Goal: Communication & Community: Answer question/provide support

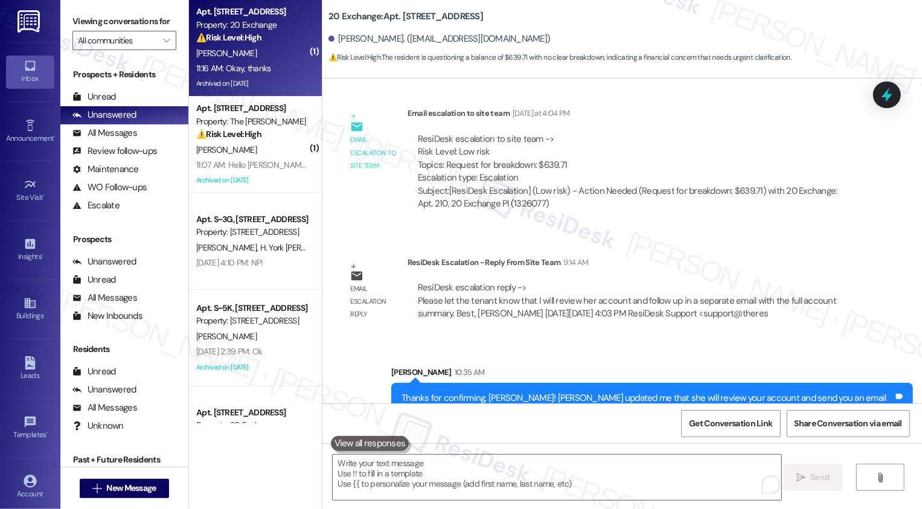
scroll to position [6806, 0]
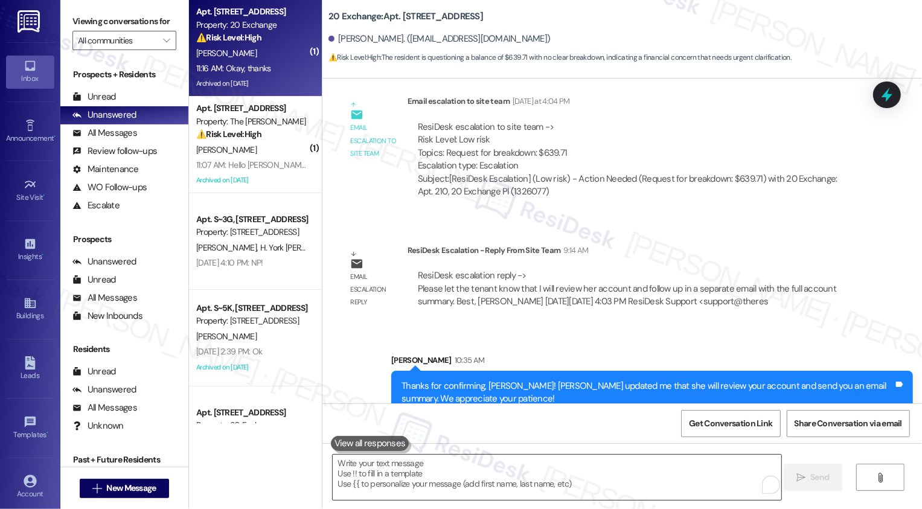
click at [415, 459] on textarea "To enrich screen reader interactions, please activate Accessibility in Grammarl…" at bounding box center [557, 477] width 449 height 45
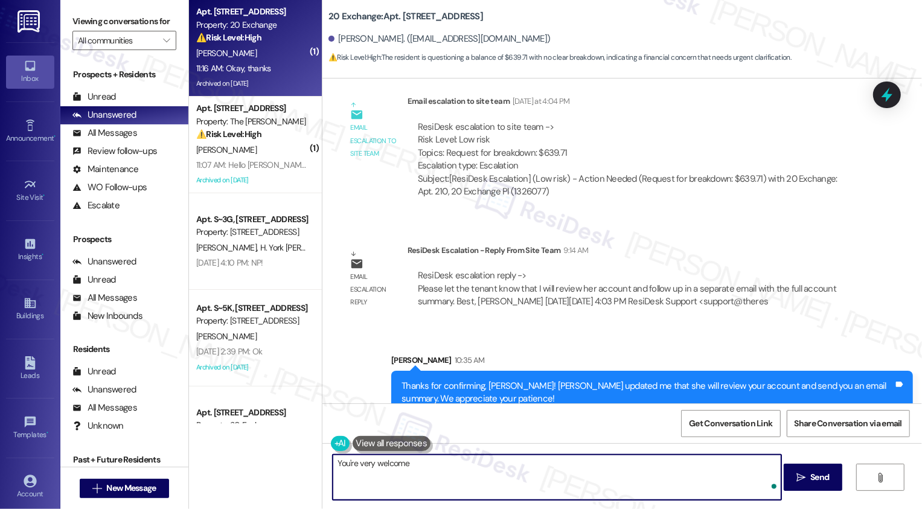
type textarea "You're very welcome!"
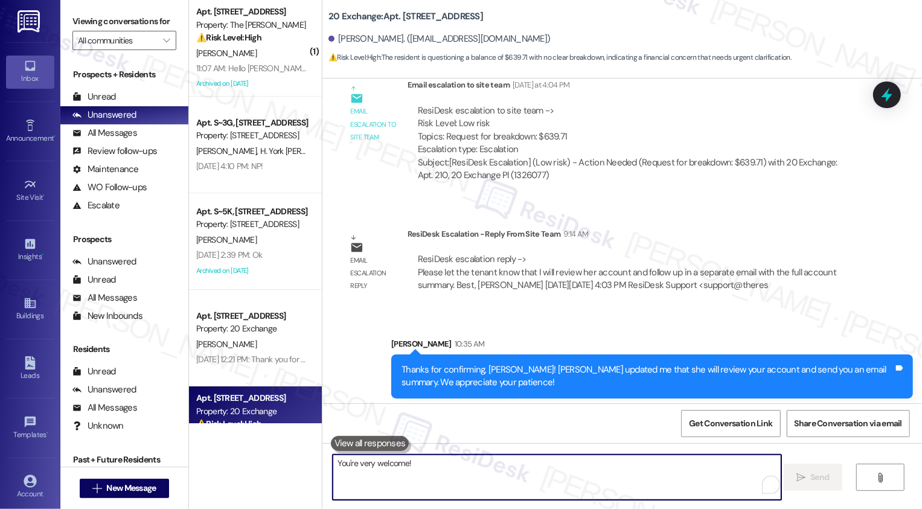
scroll to position [6891, 0]
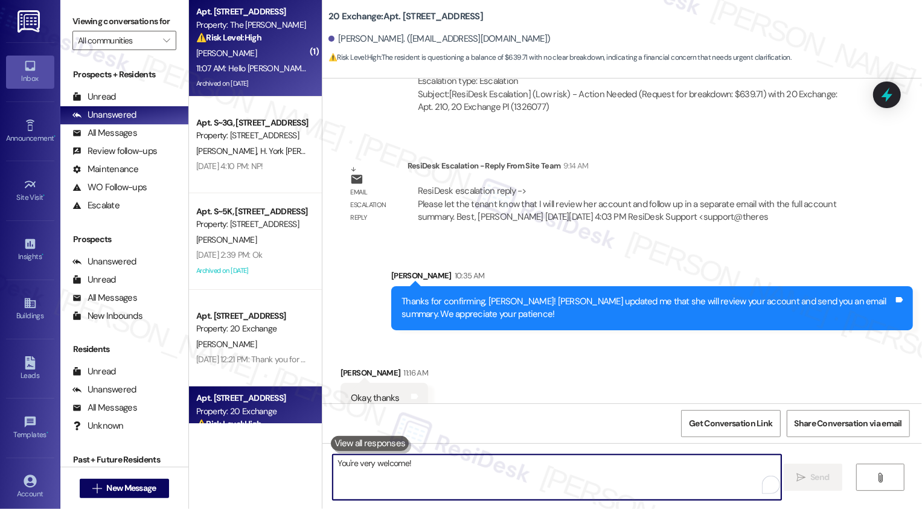
click at [234, 60] on div "[PERSON_NAME]" at bounding box center [252, 53] width 114 height 15
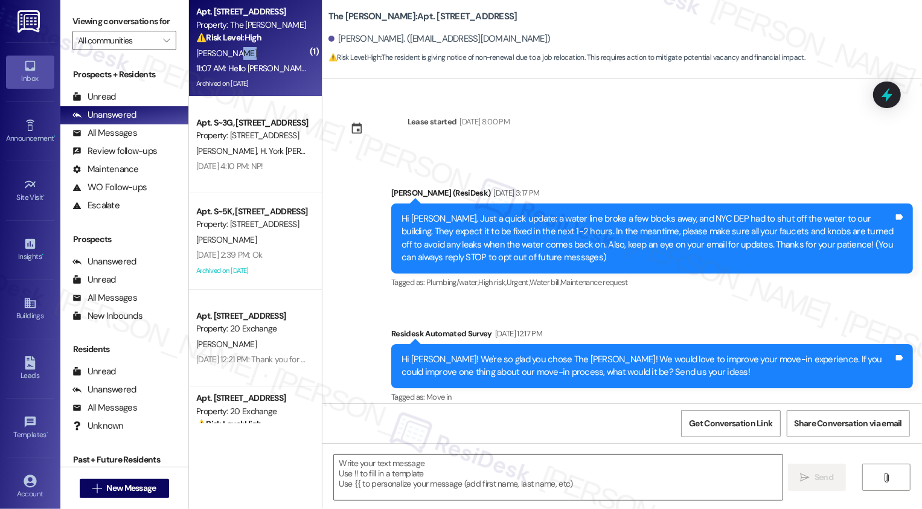
click at [257, 62] on div "11:07 AM: Hello [PERSON_NAME]. Change of plans. My work is relocating me to [GE…" at bounding box center [252, 68] width 114 height 15
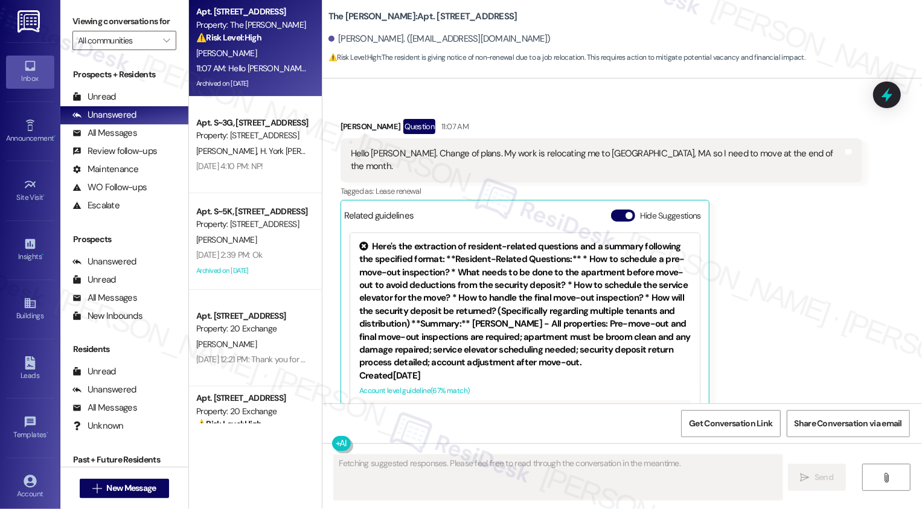
scroll to position [5177, 0]
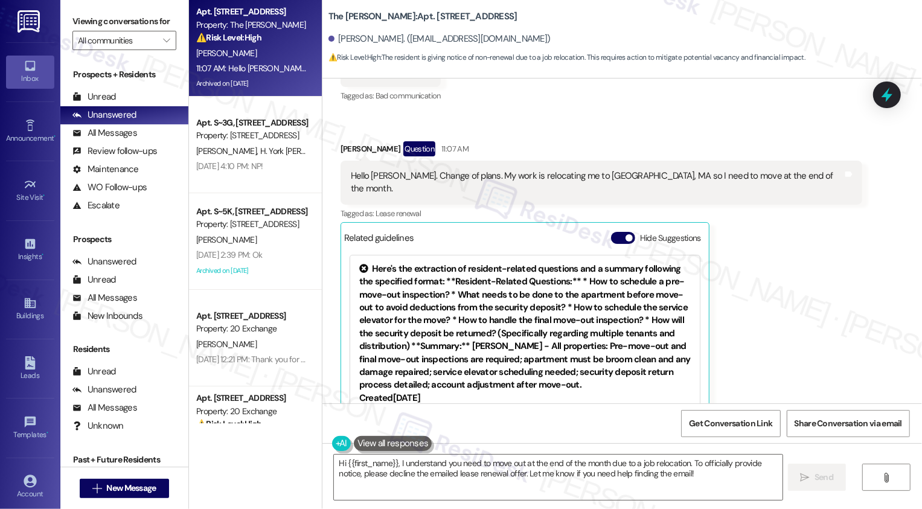
click at [619, 226] on div "Related guidelines Hide Suggestions" at bounding box center [525, 238] width 362 height 24
click at [625, 234] on span "button" at bounding box center [628, 237] width 7 height 7
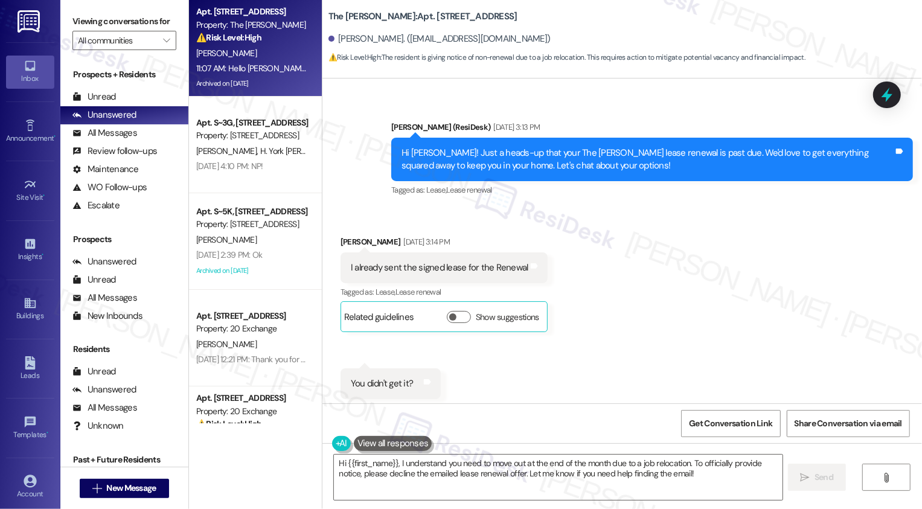
scroll to position [4887, 0]
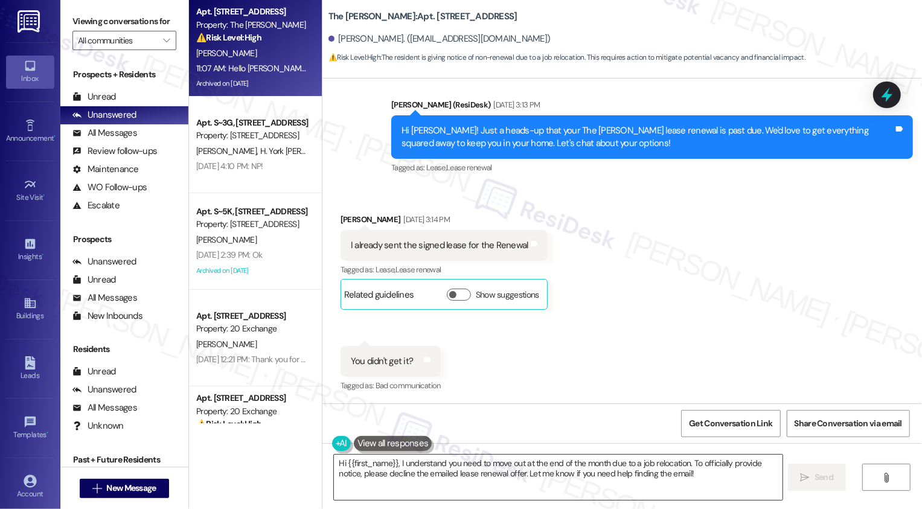
click at [586, 470] on textarea "Hi {{first_name}}, I understand you need to move out at the end of the month du…" at bounding box center [558, 477] width 449 height 45
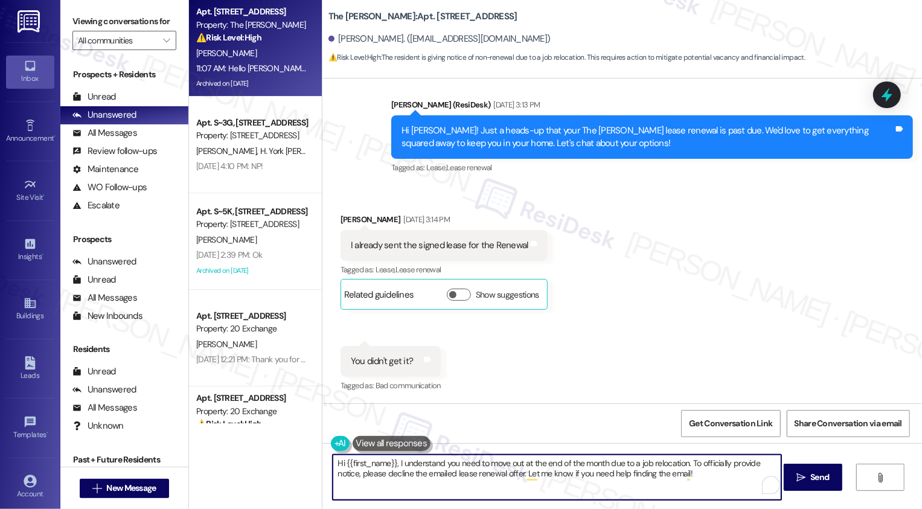
drag, startPoint x: 684, startPoint y: 461, endPoint x: 709, endPoint y: 491, distance: 39.0
click at [709, 491] on textarea "Hi {{first_name}}, I understand you need to move out at the end of the month du…" at bounding box center [557, 477] width 449 height 45
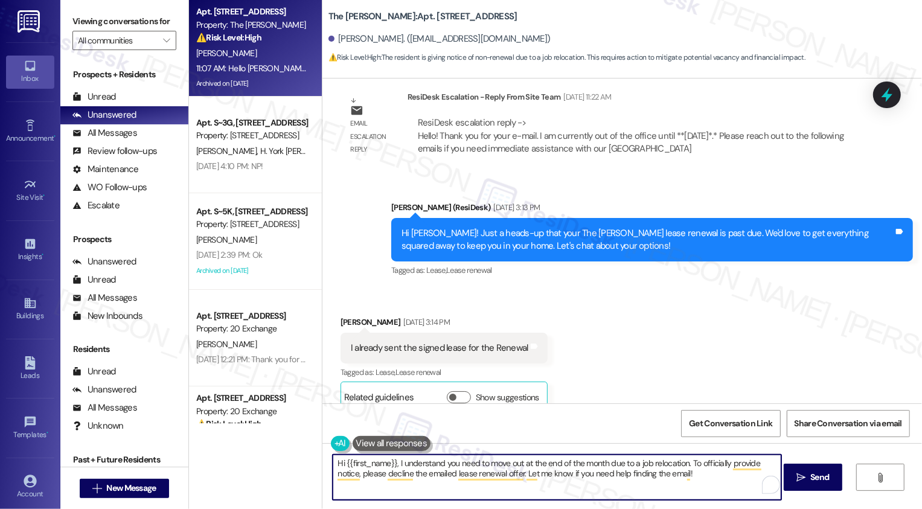
scroll to position [4844, 0]
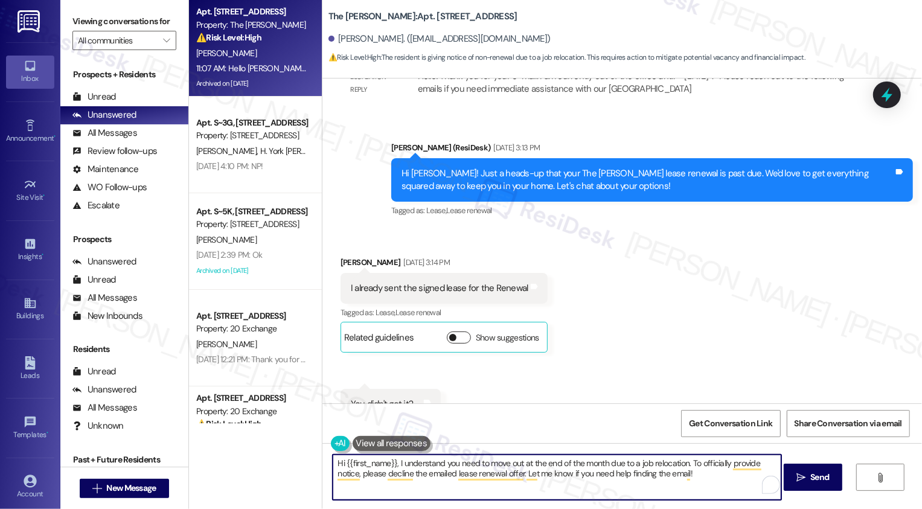
click at [451, 331] on button "Show suggestions" at bounding box center [459, 337] width 24 height 12
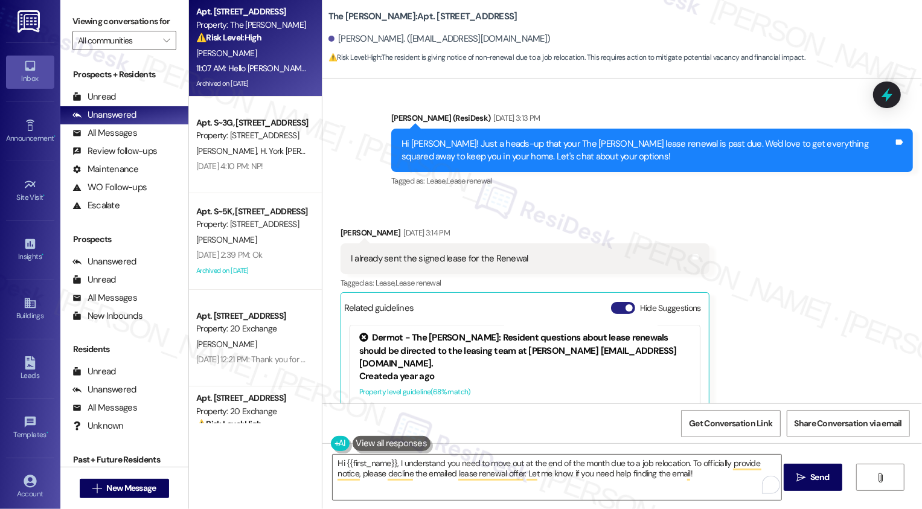
scroll to position [4881, 0]
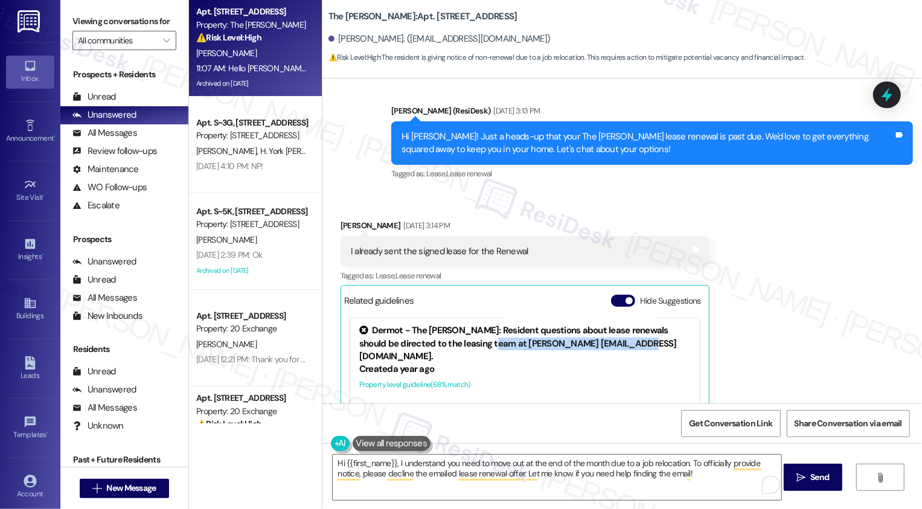
drag, startPoint x: 475, startPoint y: 316, endPoint x: 632, endPoint y: 321, distance: 157.1
click at [632, 325] on div "Dermot - The [PERSON_NAME]: Resident questions about lease renewals should be d…" at bounding box center [524, 344] width 331 height 39
copy div "[PERSON_NAME] [EMAIL_ADDRESS][DOMAIN_NAME]"
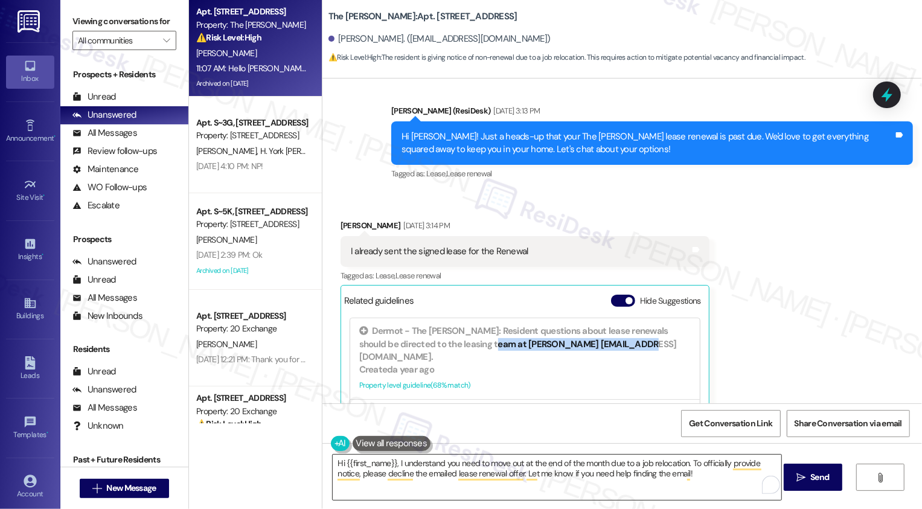
click at [698, 474] on textarea "Hi {{first_name}}, I understand you need to move out at the end of the month du…" at bounding box center [557, 477] width 449 height 45
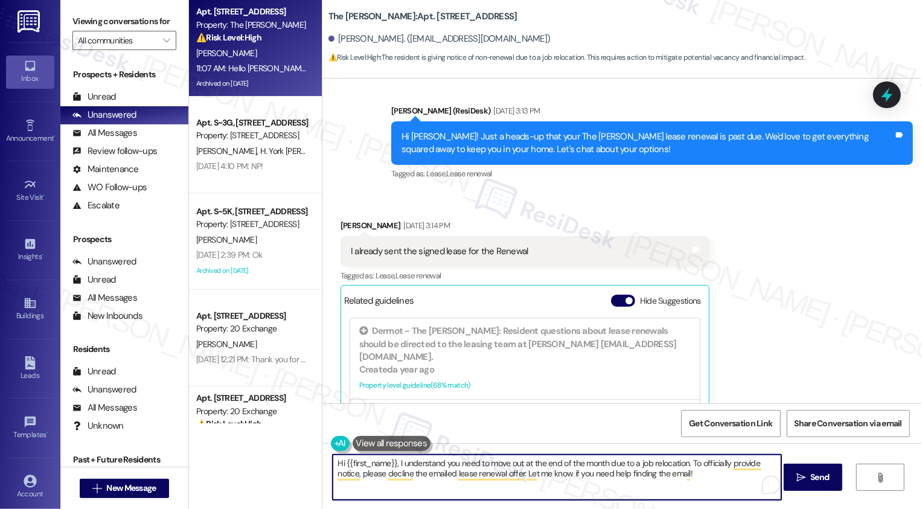
drag, startPoint x: 684, startPoint y: 462, endPoint x: 715, endPoint y: 495, distance: 45.7
click at [715, 496] on textarea "Hi {{first_name}}, I understand you need to move out at the end of the month du…" at bounding box center [557, 477] width 449 height 45
paste textarea "[PERSON_NAME] [EMAIL_ADDRESS][DOMAIN_NAME]"
click at [359, 474] on textarea "Hi {{first_name}}, I understand you need to move out at the end of the month du…" at bounding box center [557, 477] width 449 height 45
click at [482, 479] on textarea "Hi {{first_name}}, I understand you need to move out at the end of the month du…" at bounding box center [557, 477] width 449 height 45
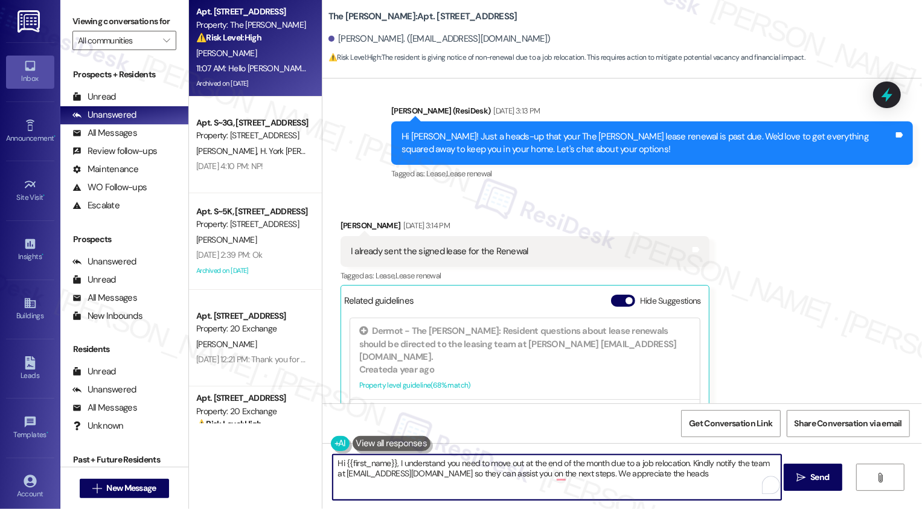
drag, startPoint x: 616, startPoint y: 473, endPoint x: 722, endPoint y: 494, distance: 108.3
click at [722, 495] on textarea "Hi {{first_name}}, I understand you need to move out at the end of the month du…" at bounding box center [557, 477] width 449 height 45
click at [555, 475] on textarea "Hi {{first_name}}, I understand you need to move out at the end of the month du…" at bounding box center [557, 477] width 449 height 45
click at [621, 473] on textarea "Hi {{first_name}}, I understand you need to move out at the end of the month du…" at bounding box center [557, 477] width 449 height 45
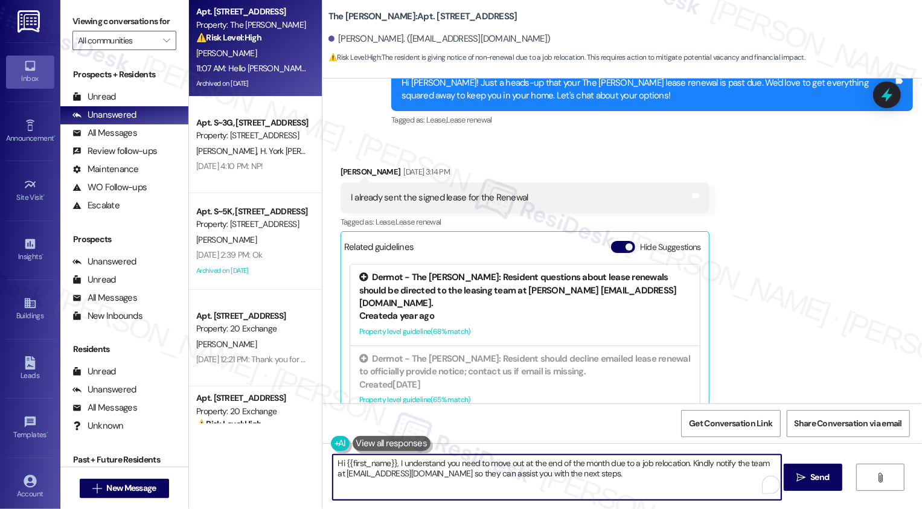
scroll to position [4935, 0]
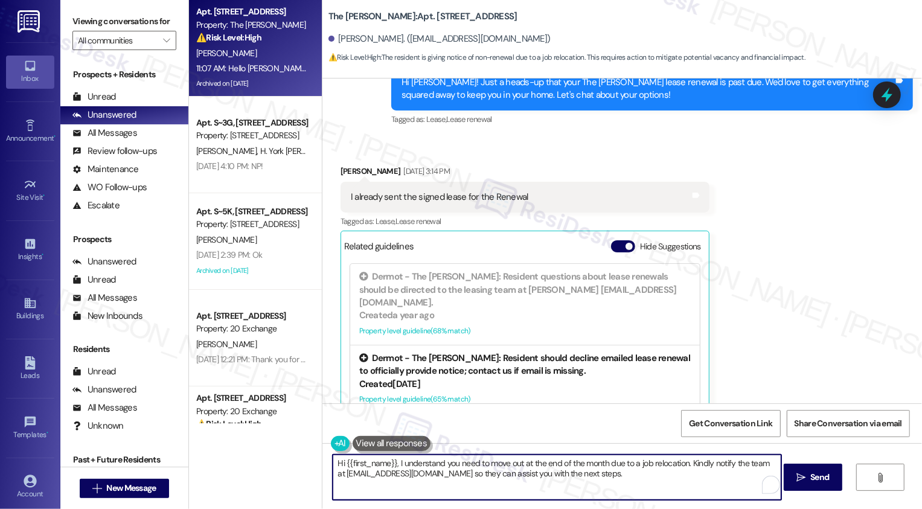
type textarea "Hi {{first_name}}, I understand you need to move out at the end of the month du…"
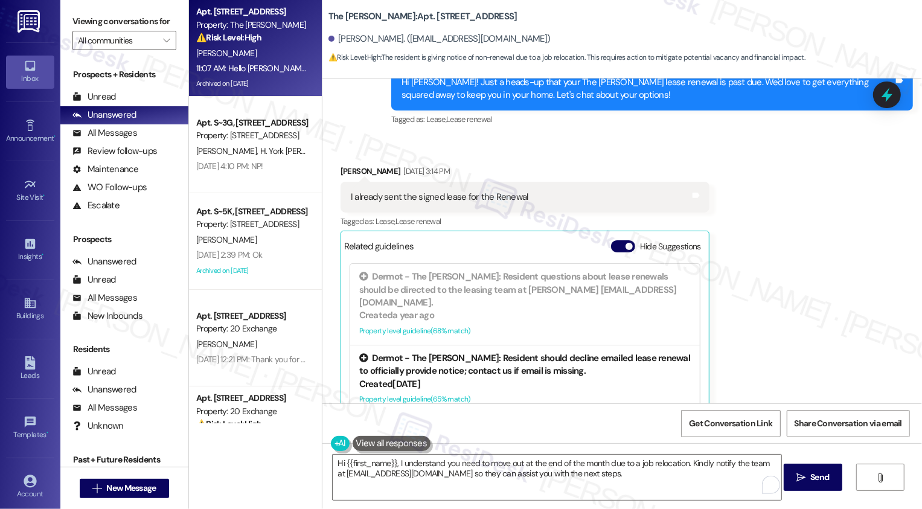
click at [504, 352] on div "Dermot - The [PERSON_NAME]: Resident should decline emailed lease renewal to of…" at bounding box center [524, 365] width 331 height 26
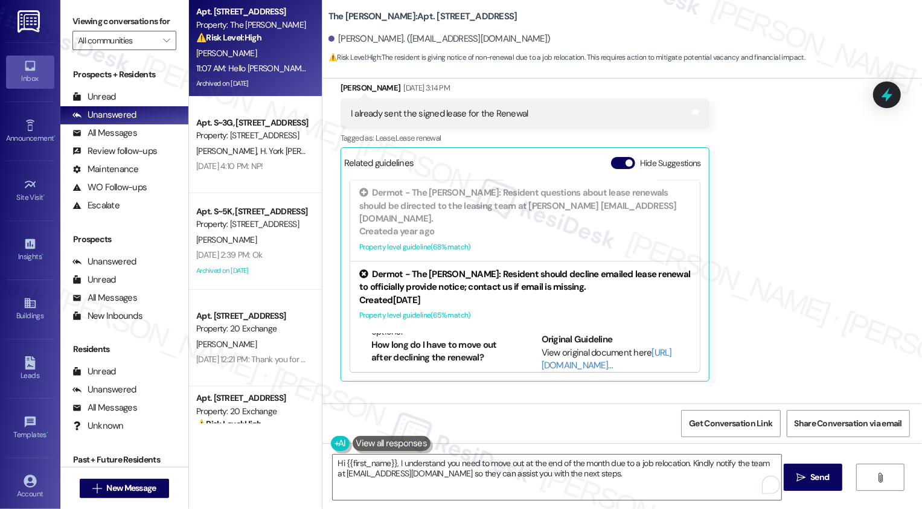
scroll to position [5006, 0]
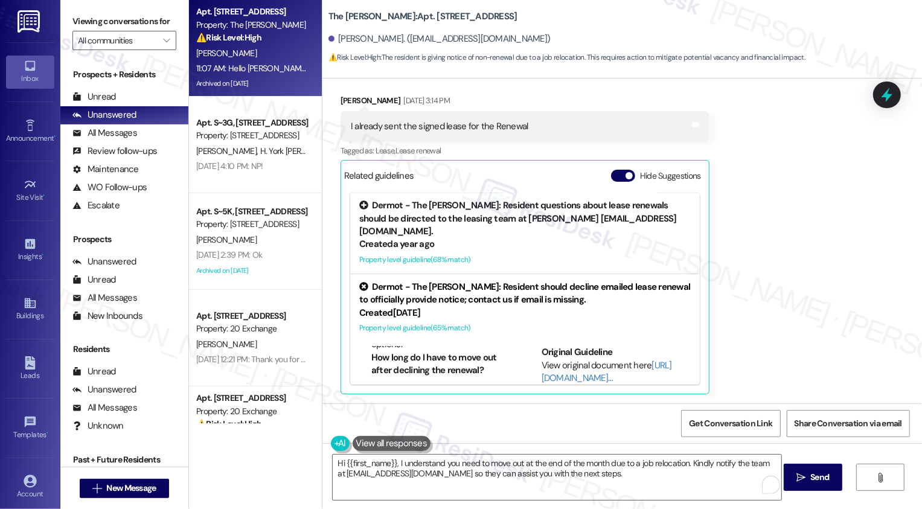
click at [495, 200] on div "Dermot - The [PERSON_NAME]: Resident questions about lease renewals should be d…" at bounding box center [524, 219] width 331 height 39
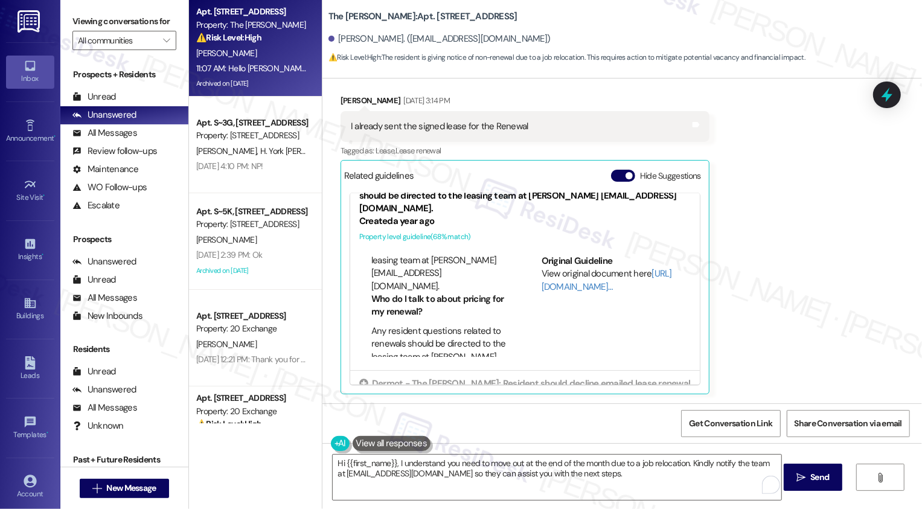
scroll to position [64, 0]
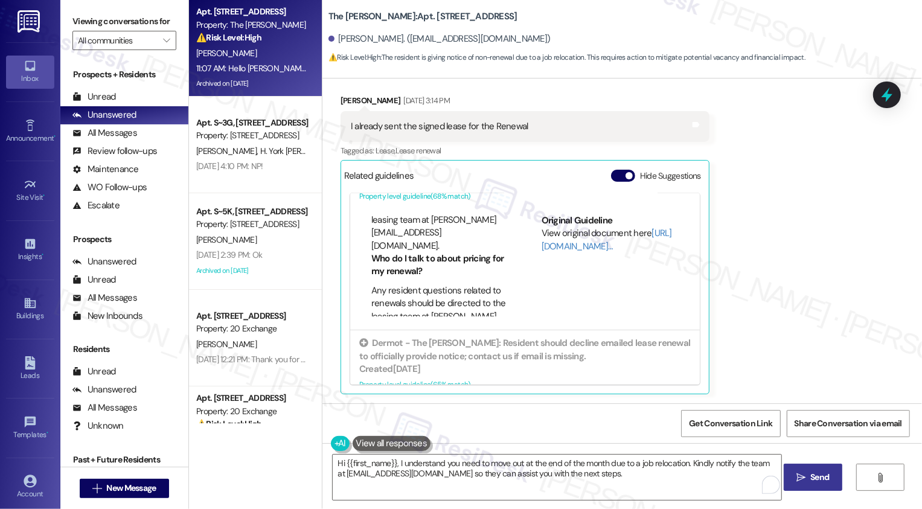
click at [823, 485] on button " Send" at bounding box center [813, 477] width 59 height 27
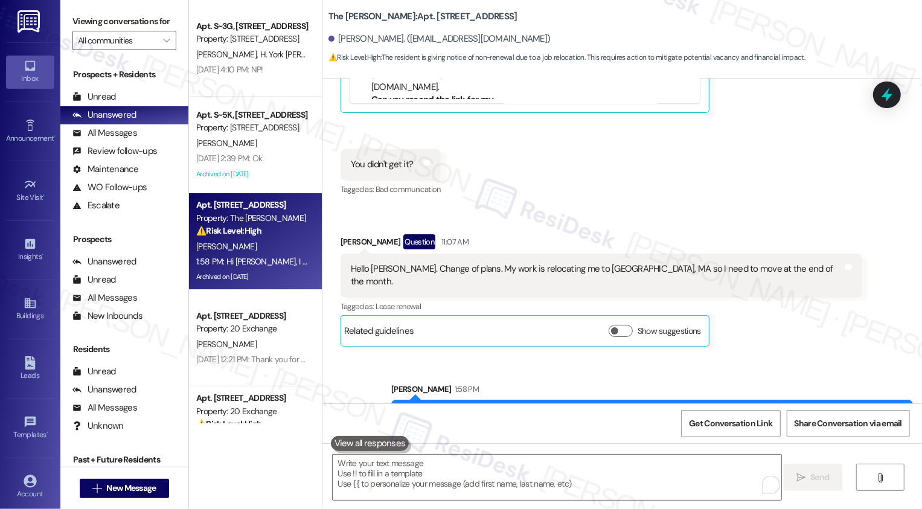
scroll to position [5296, 0]
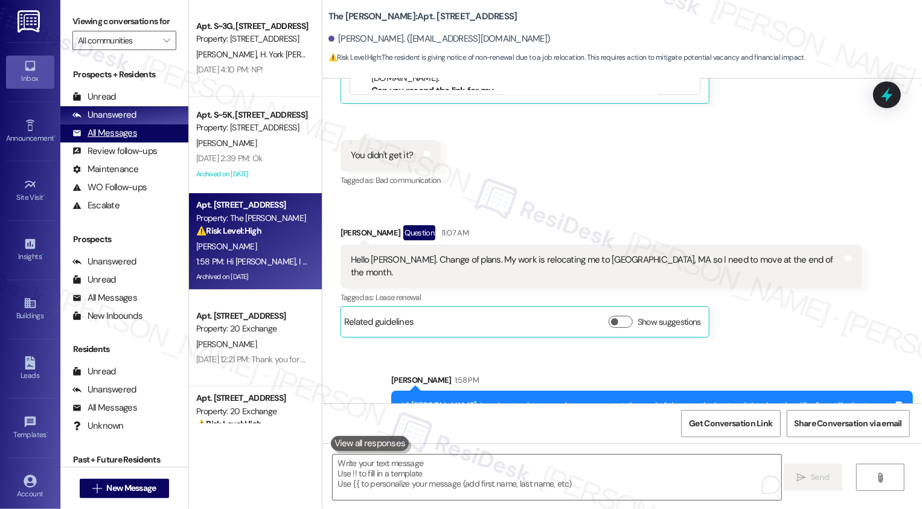
click at [115, 139] on div "All Messages" at bounding box center [104, 133] width 65 height 13
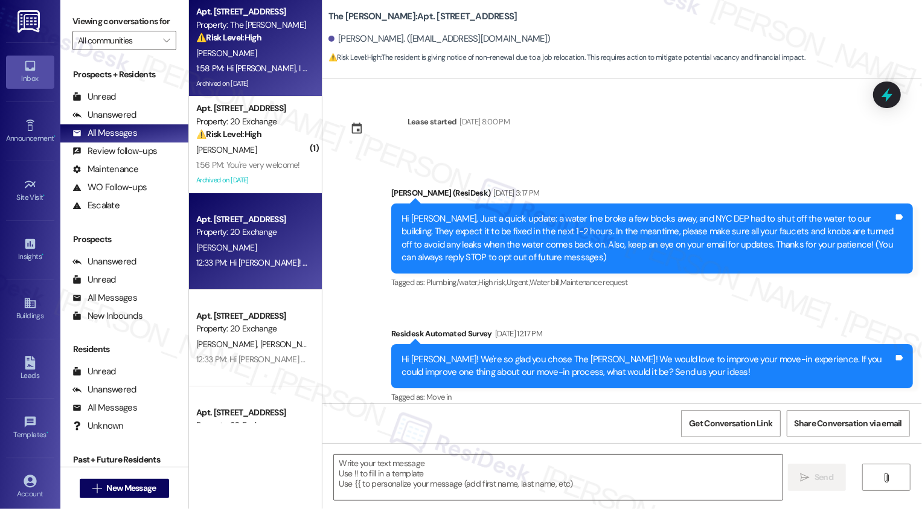
scroll to position [5198, 0]
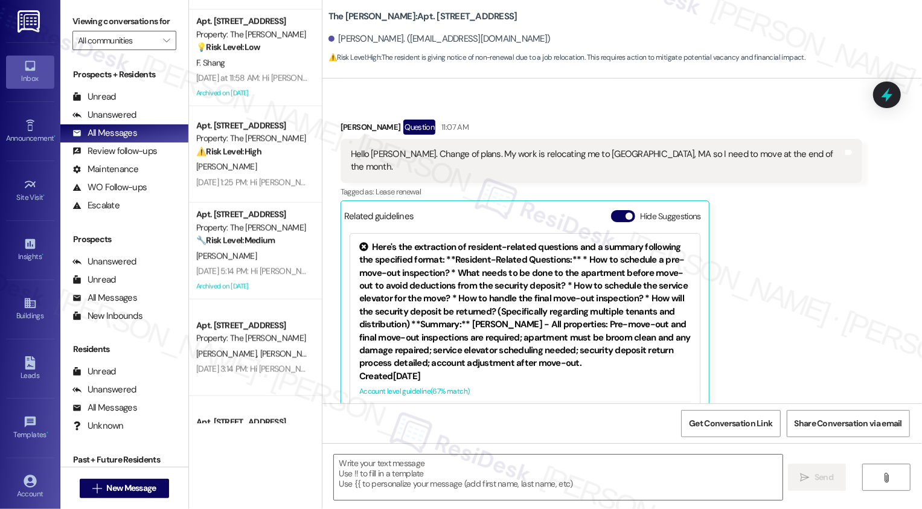
type textarea "Fetching suggested responses. Please feel free to read through the conversation…"
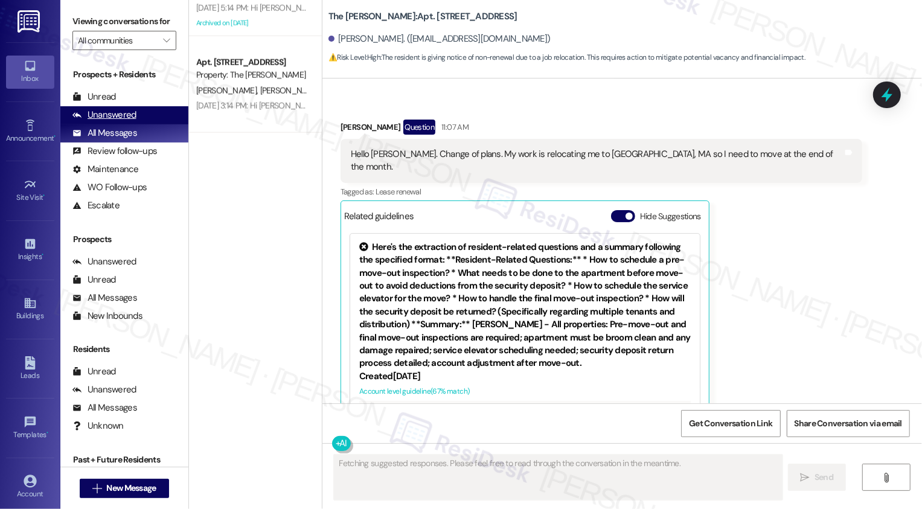
scroll to position [807, 0]
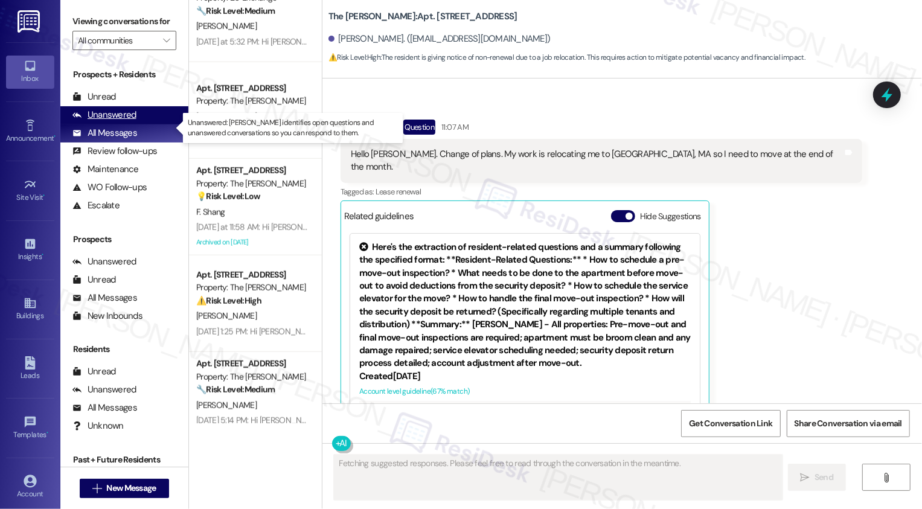
click at [144, 124] on div "Unanswered (0)" at bounding box center [124, 115] width 128 height 18
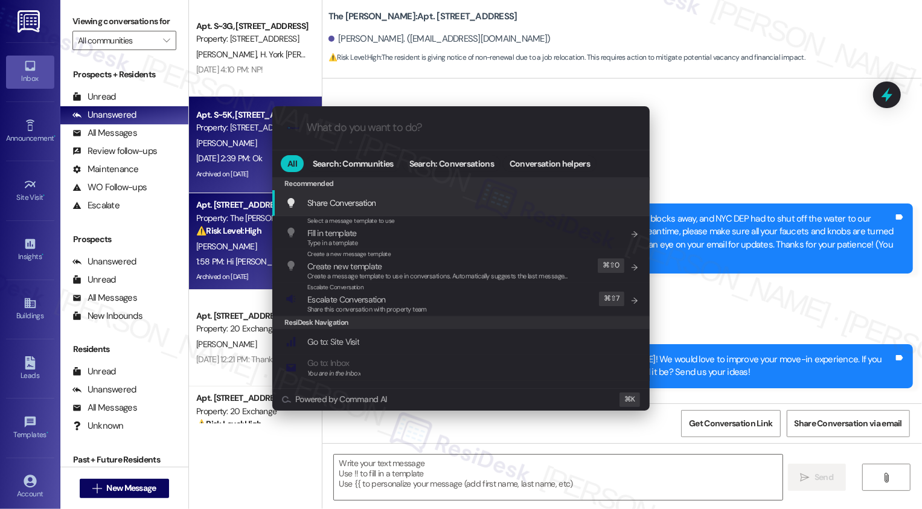
type textarea "Fetching suggested responses. Please feel free to read through the conversation…"
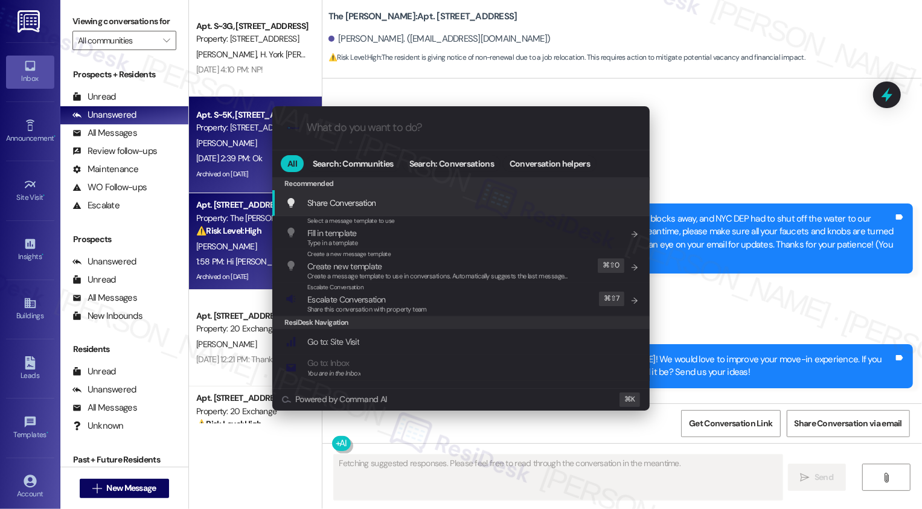
scroll to position [5198, 0]
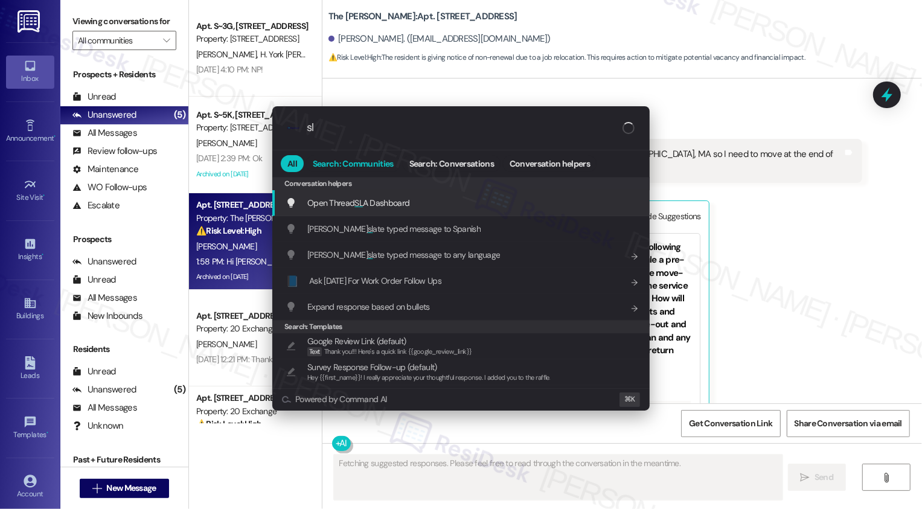
type input "sla"
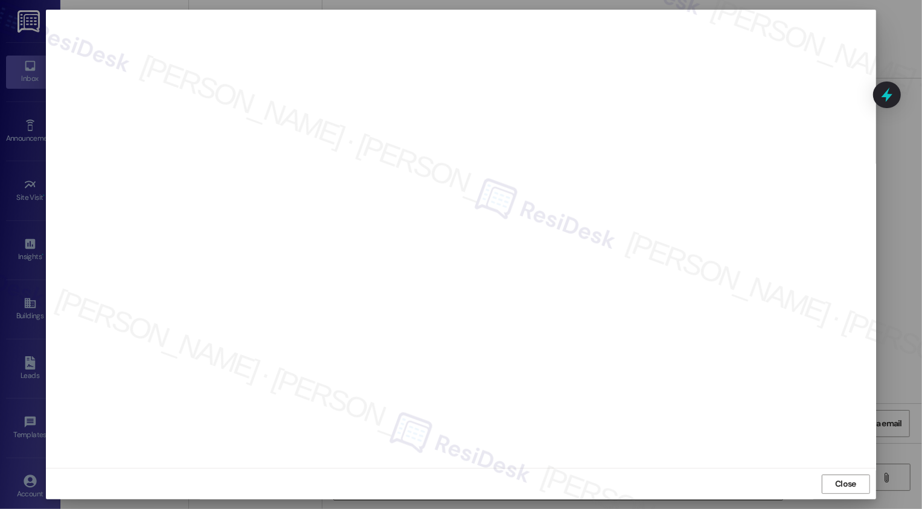
type textarea "Hi {{first_name}}, I understand you're relocating for work. Please email [EMAIL…"
